Goal: Task Accomplishment & Management: Manage account settings

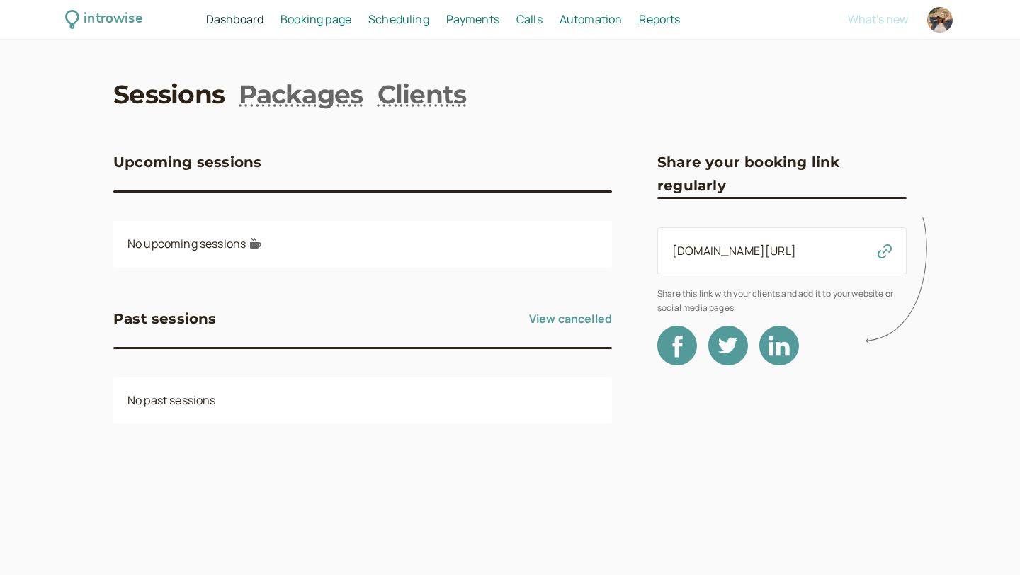
click at [886, 247] on icon at bounding box center [900, 281] width 70 height 140
click at [796, 250] on link "[DOMAIN_NAME][URL]" at bounding box center [734, 251] width 124 height 16
click at [940, 23] on div at bounding box center [939, 19] width 25 height 25
select select "America/[GEOGRAPHIC_DATA]"
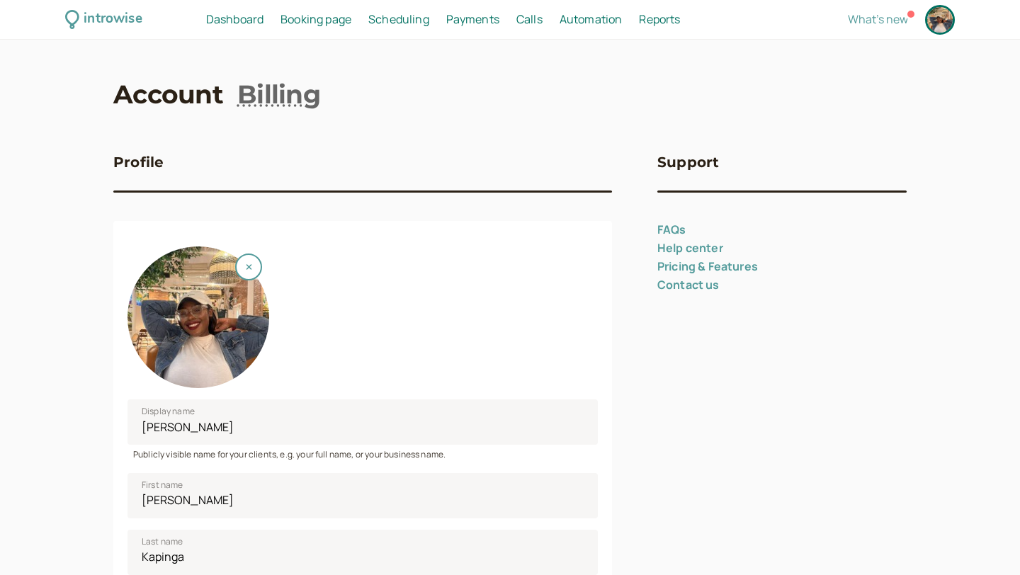
click at [157, 69] on div "introwise Dashboard Dashboard Booking page Booking Scheduling Scheduling Paymen…" at bounding box center [510, 576] width 1020 height 1152
click at [417, 16] on span "Scheduling" at bounding box center [398, 19] width 61 height 16
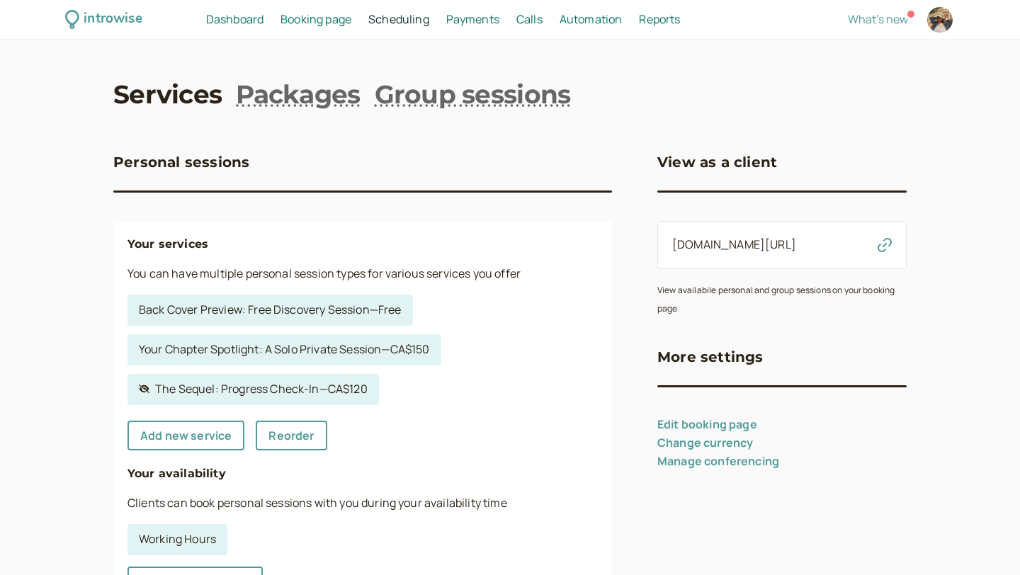
click at [690, 424] on link "Edit booking page" at bounding box center [707, 424] width 100 height 16
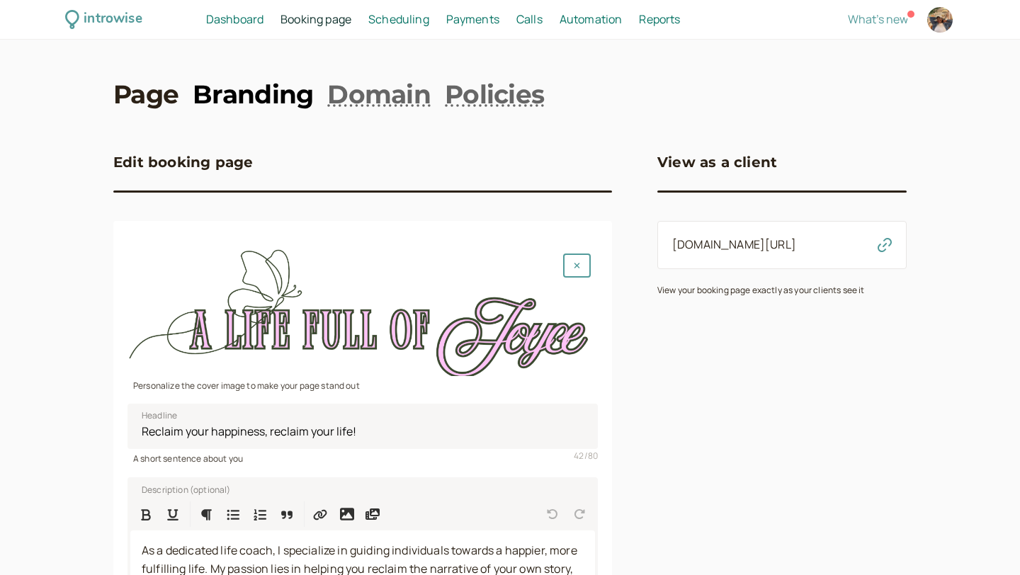
click at [277, 96] on link "Branding" at bounding box center [253, 93] width 120 height 35
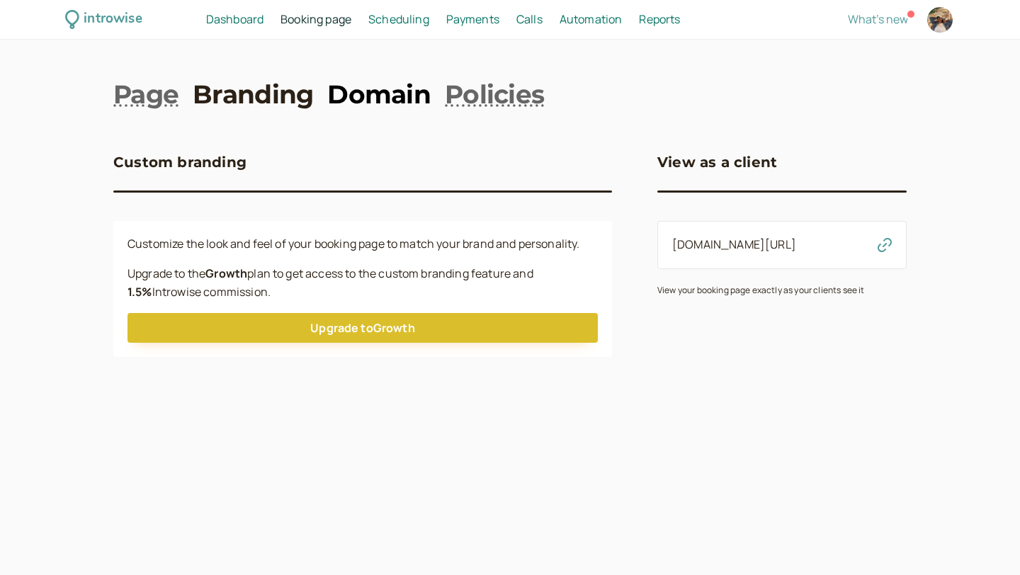
click at [357, 96] on link "Domain" at bounding box center [378, 93] width 103 height 35
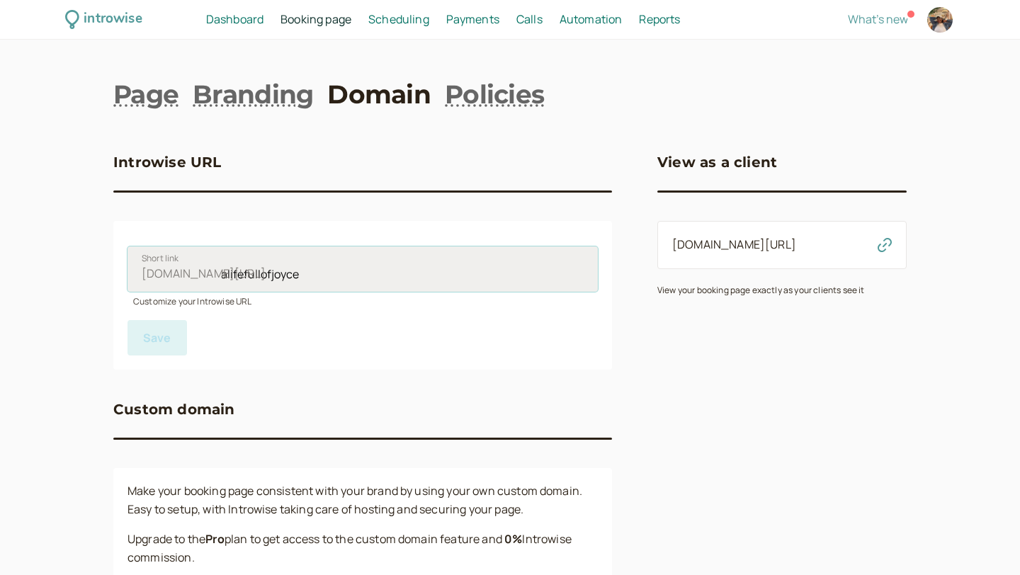
click at [319, 276] on input "alifefullofjoyce" at bounding box center [362, 268] width 470 height 45
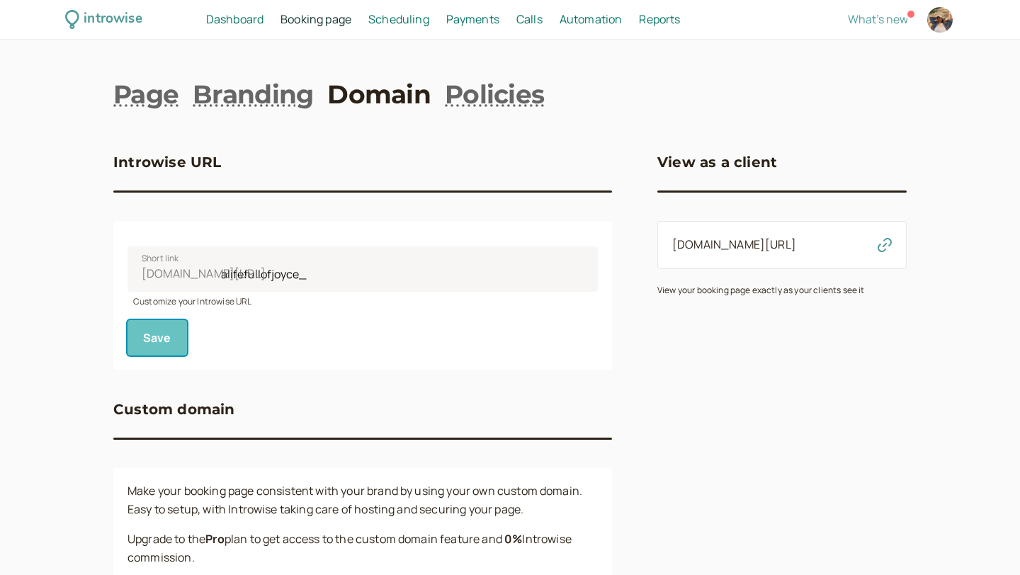
click at [175, 326] on button "Save" at bounding box center [156, 337] width 59 height 35
type input "alifefullofjoyce"
click at [222, 364] on div "[DOMAIN_NAME][URL] alifefullofjoyce Short link Customize your Introwise URL Save" at bounding box center [362, 295] width 499 height 148
